Goal: Find specific page/section: Find specific page/section

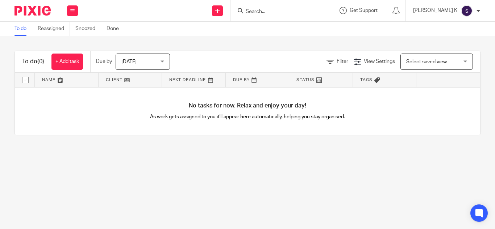
click at [297, 9] on input "Search" at bounding box center [277, 12] width 65 height 7
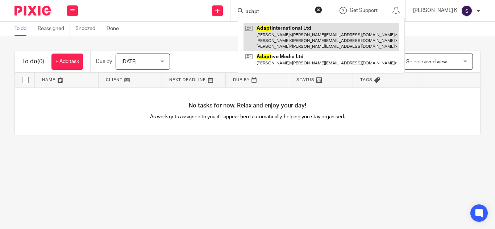
type input "adapt"
click at [320, 34] on link at bounding box center [320, 37] width 155 height 29
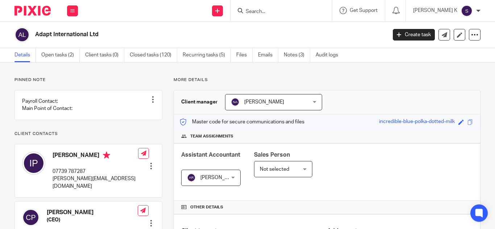
scroll to position [97, 0]
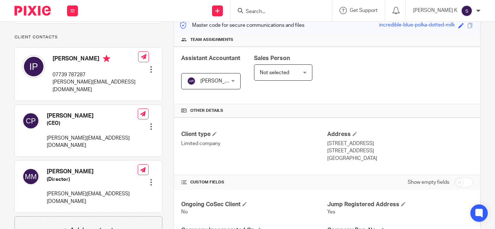
click at [464, 82] on div "Assistant Accountant [PERSON_NAME] [PERSON_NAME] Not selected [PERSON_NAME] A A…" at bounding box center [327, 76] width 306 height 58
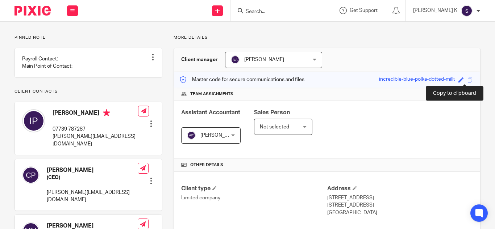
click at [467, 82] on span at bounding box center [469, 79] width 5 height 5
